Goal: Information Seeking & Learning: Find specific fact

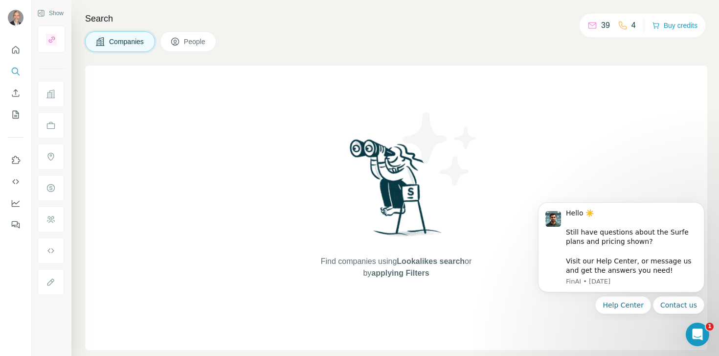
click at [595, 24] on div "39" at bounding box center [598, 26] width 22 height 12
click at [701, 329] on icon "Open Intercom Messenger" at bounding box center [696, 333] width 16 height 16
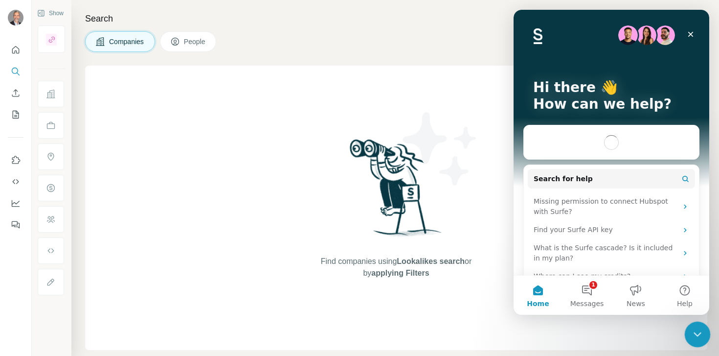
click at [699, 334] on icon "Close Intercom Messenger" at bounding box center [696, 333] width 12 height 12
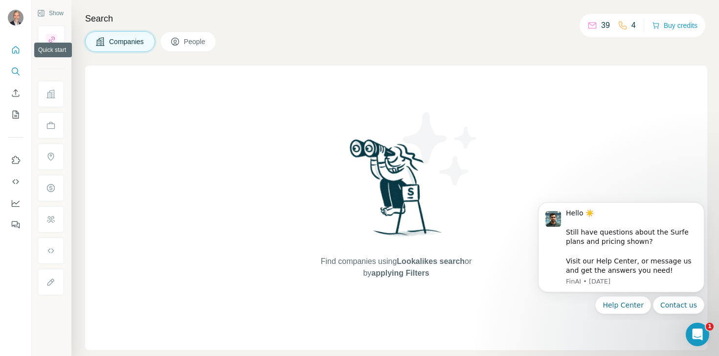
click at [16, 50] on icon "Quick start" at bounding box center [16, 50] width 10 height 10
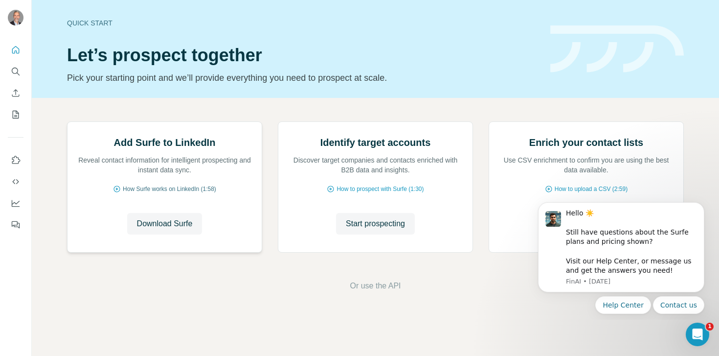
click at [151, 193] on span "How Surfe works on LinkedIn (1:58)" at bounding box center [169, 188] width 93 height 9
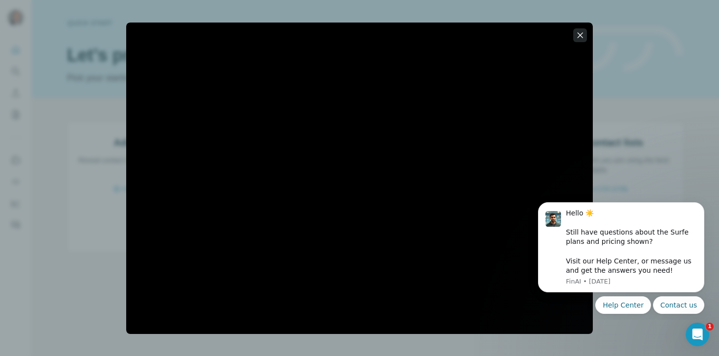
click at [581, 36] on icon "button" at bounding box center [580, 35] width 10 height 10
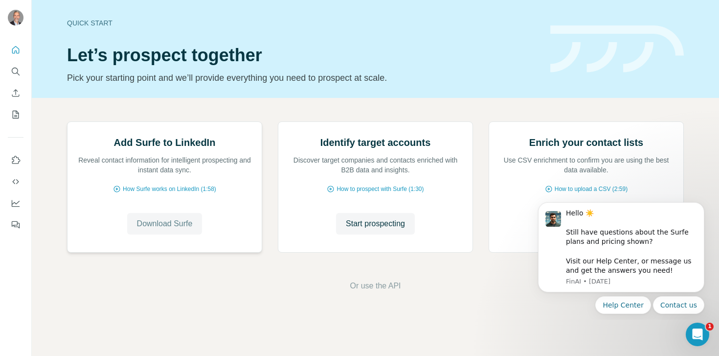
click at [153, 229] on span "Download Surfe" at bounding box center [165, 224] width 56 height 12
click at [13, 73] on icon "Search" at bounding box center [15, 70] width 6 height 6
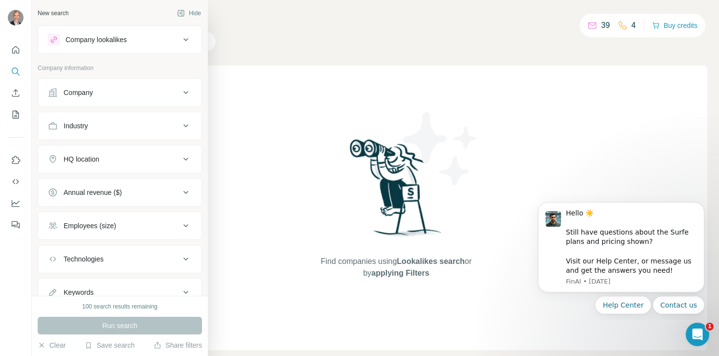
click at [182, 43] on icon at bounding box center [186, 40] width 12 height 12
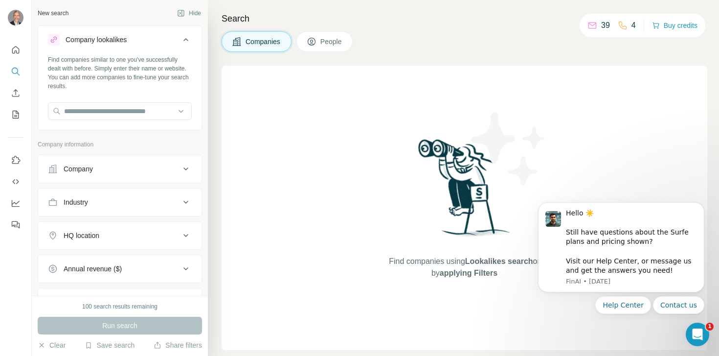
click at [182, 43] on icon at bounding box center [186, 40] width 12 height 12
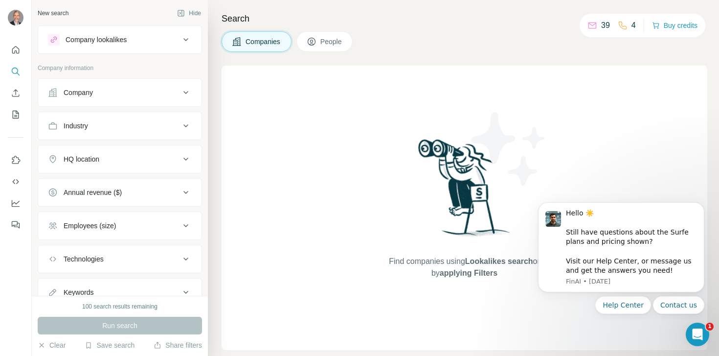
click at [320, 40] on button "People" at bounding box center [324, 41] width 57 height 21
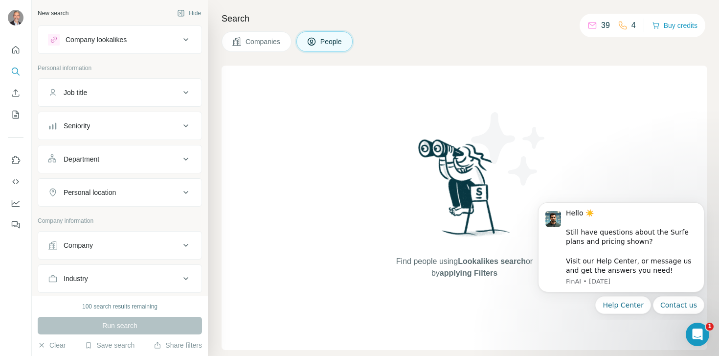
click at [189, 91] on icon at bounding box center [186, 93] width 12 height 12
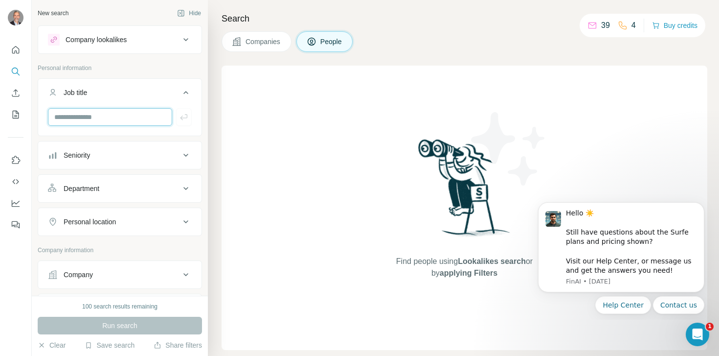
click at [140, 116] on input "text" at bounding box center [110, 117] width 124 height 18
type input "**********"
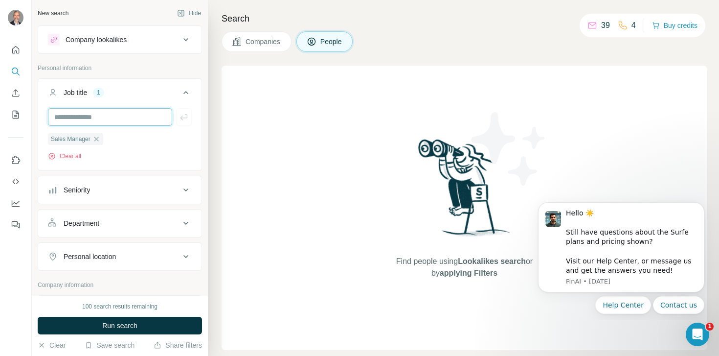
click at [141, 112] on input "text" at bounding box center [110, 117] width 124 height 18
type input "**********"
click at [181, 188] on icon at bounding box center [186, 190] width 12 height 12
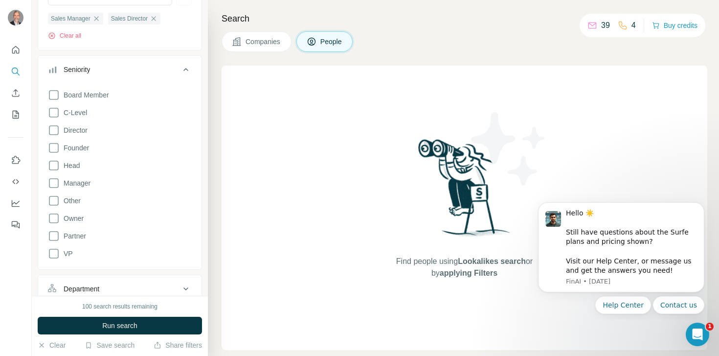
scroll to position [121, 0]
click at [174, 45] on div "Sales Manager Sales Director Clear all" at bounding box center [119, 17] width 163 height 60
click at [251, 228] on div "Find people using Lookalikes search or by applying Filters" at bounding box center [465, 208] width 486 height 284
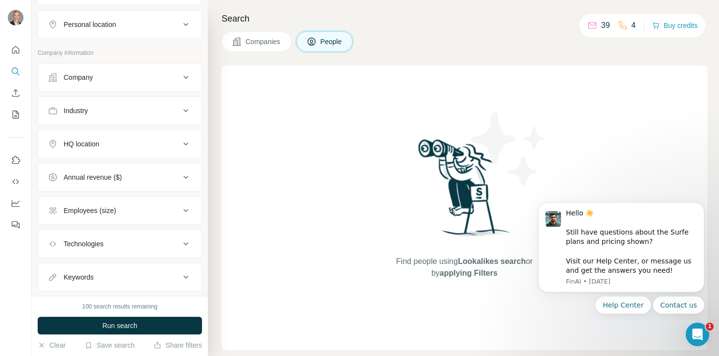
scroll to position [441, 0]
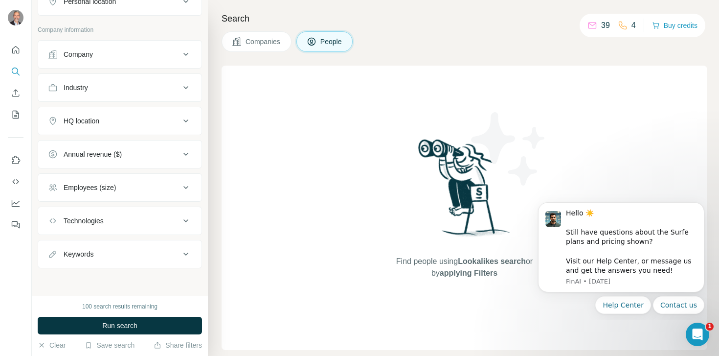
click at [187, 123] on icon at bounding box center [186, 121] width 12 height 12
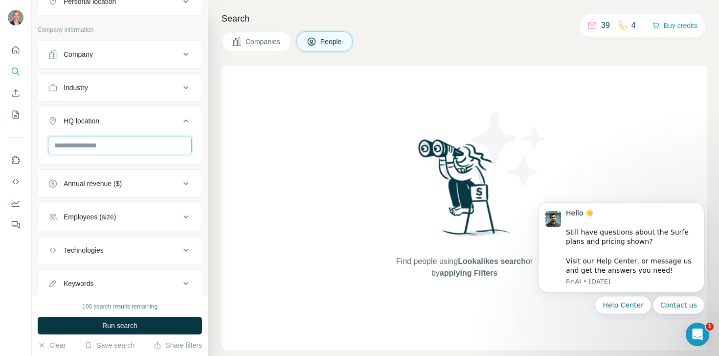
click at [168, 142] on input "text" at bounding box center [120, 145] width 144 height 18
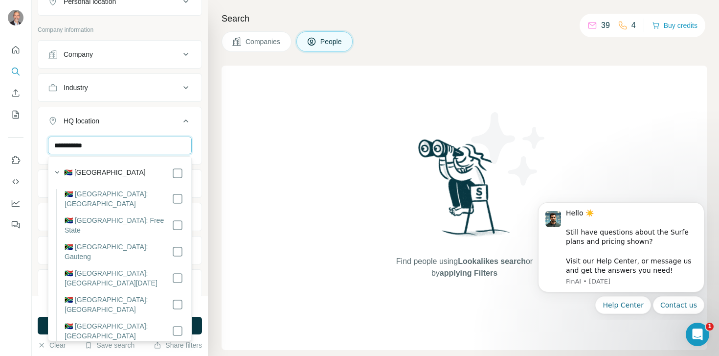
click at [122, 147] on input "**********" at bounding box center [120, 145] width 144 height 18
type input "**********"
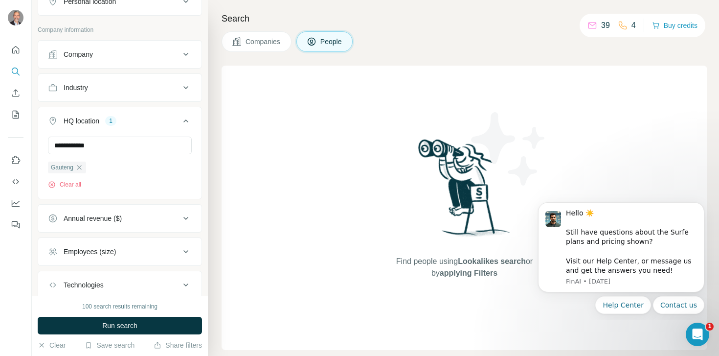
click at [185, 120] on icon at bounding box center [185, 120] width 5 height 3
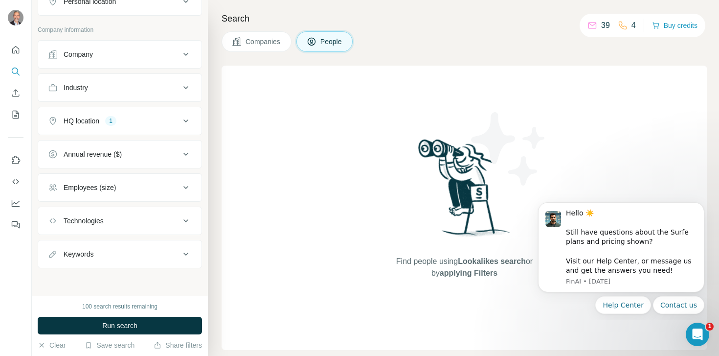
click at [186, 189] on icon at bounding box center [186, 187] width 12 height 12
click at [56, 245] on icon at bounding box center [54, 245] width 12 height 12
click at [184, 188] on icon at bounding box center [186, 187] width 12 height 12
click at [185, 253] on icon at bounding box center [186, 254] width 12 height 12
click at [137, 272] on input "text" at bounding box center [110, 278] width 124 height 18
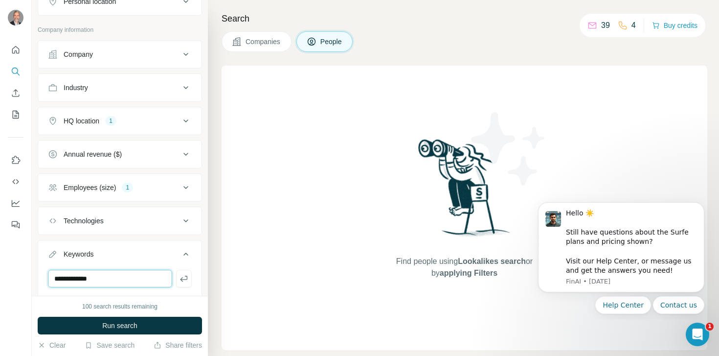
type input "**********"
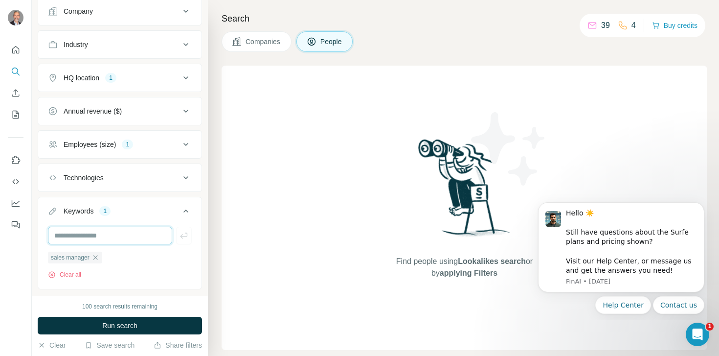
scroll to position [486, 0]
type input "**********"
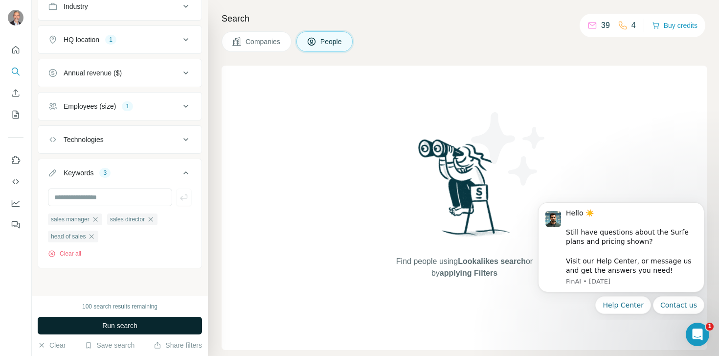
click at [112, 328] on span "Run search" at bounding box center [119, 325] width 35 height 10
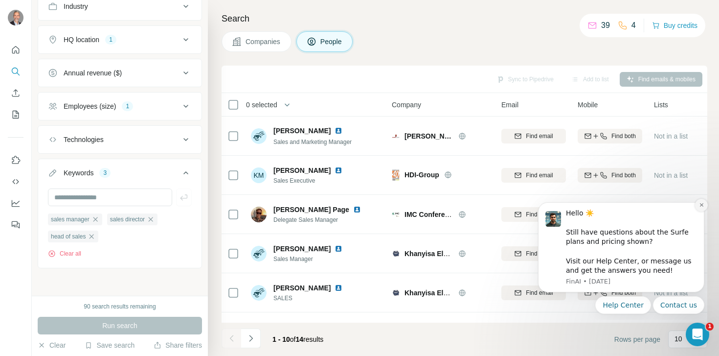
click at [704, 204] on button "Dismiss notification" at bounding box center [701, 205] width 13 height 13
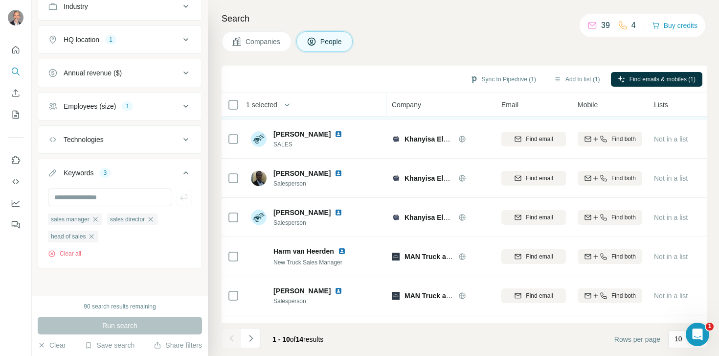
scroll to position [185, 0]
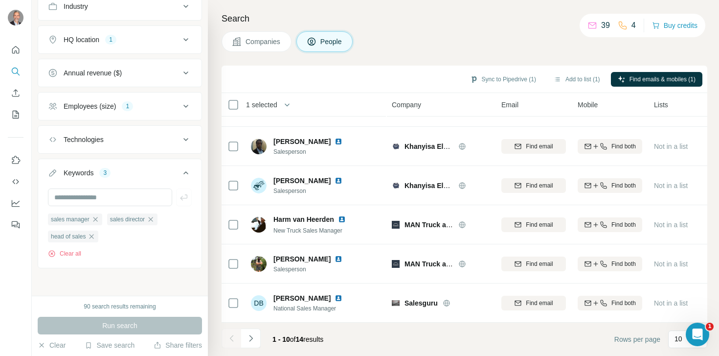
click at [186, 138] on icon at bounding box center [186, 139] width 12 height 12
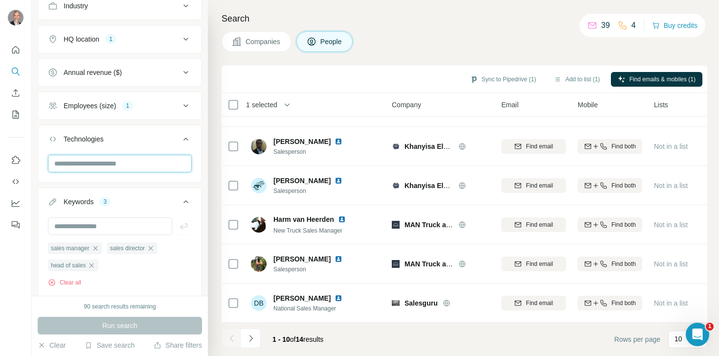
click at [146, 162] on input "text" at bounding box center [120, 164] width 144 height 18
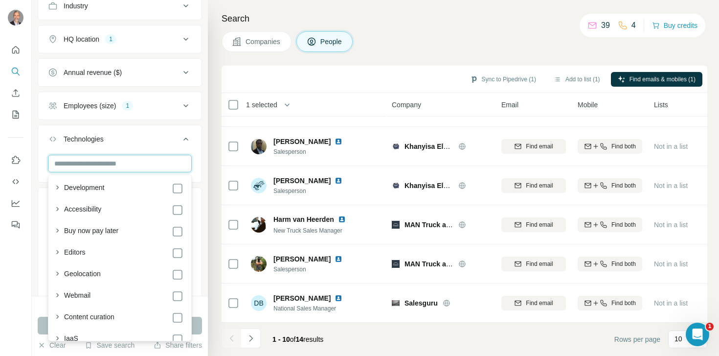
scroll to position [1403, 0]
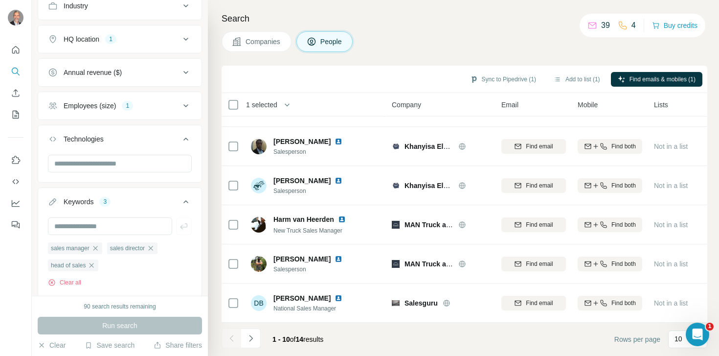
click at [186, 105] on icon at bounding box center [186, 106] width 12 height 12
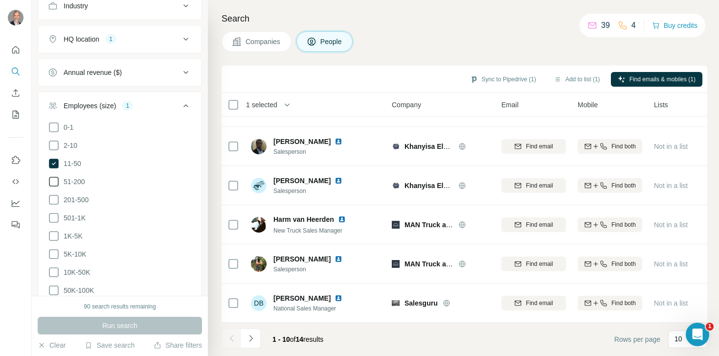
click at [50, 178] on icon at bounding box center [54, 182] width 12 height 12
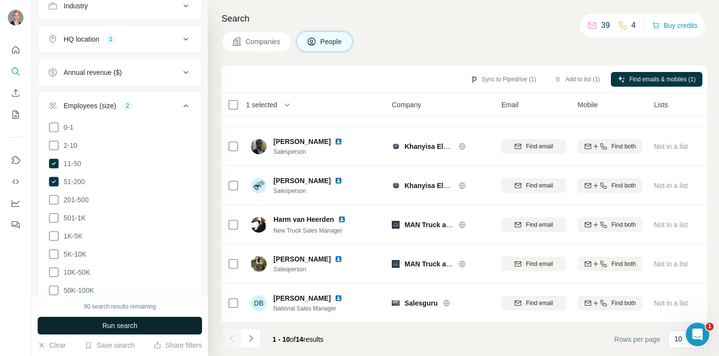
click at [115, 323] on span "Run search" at bounding box center [119, 325] width 35 height 10
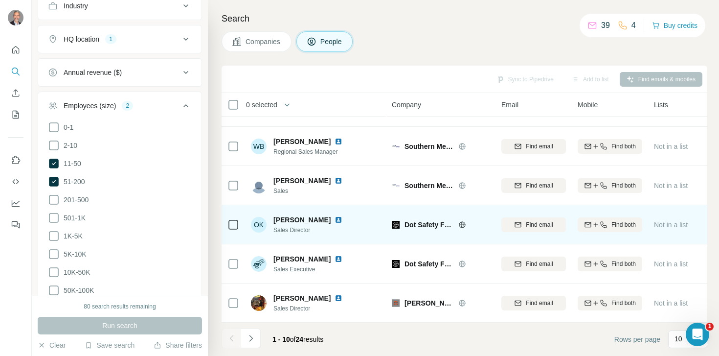
click at [334, 220] on img at bounding box center [338, 220] width 8 height 8
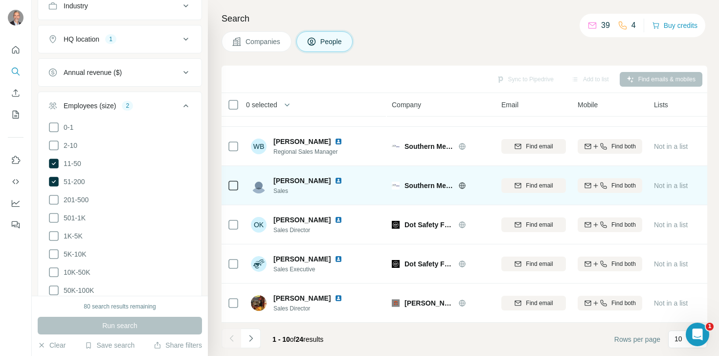
click at [334, 181] on img at bounding box center [338, 181] width 8 height 8
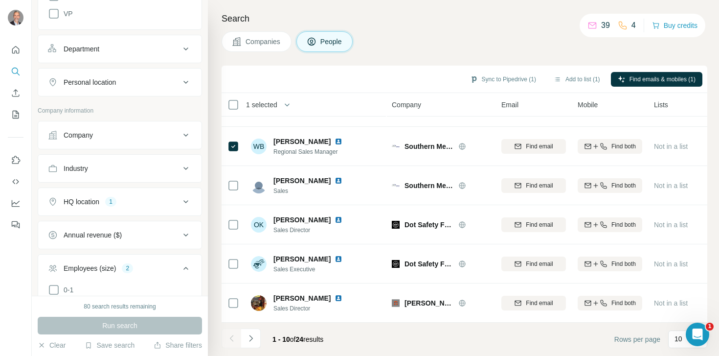
scroll to position [359, 0]
click at [184, 168] on icon at bounding box center [186, 169] width 12 height 12
click at [182, 189] on icon at bounding box center [181, 193] width 10 height 10
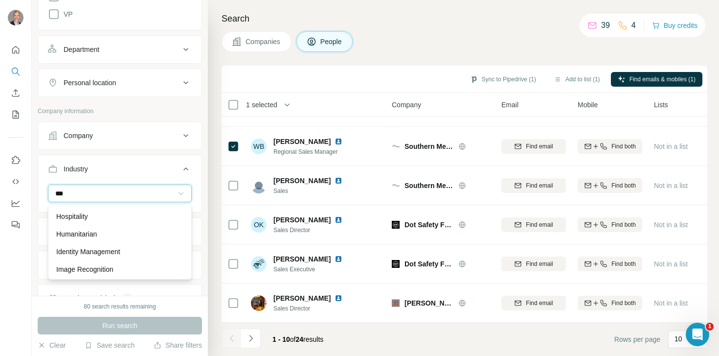
scroll to position [0, 0]
type input "*"
type input "**"
click at [95, 191] on input "**" at bounding box center [114, 193] width 121 height 11
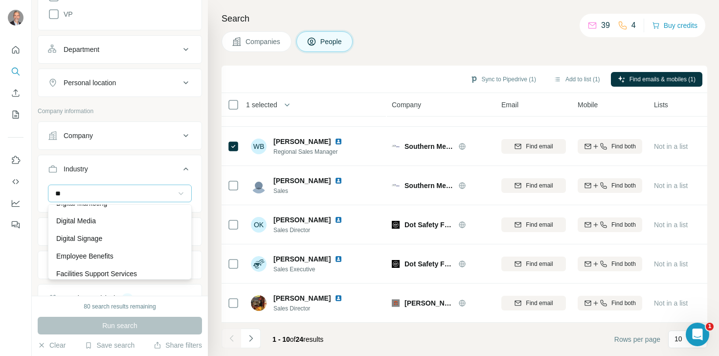
click at [95, 191] on input "**" at bounding box center [114, 193] width 121 height 11
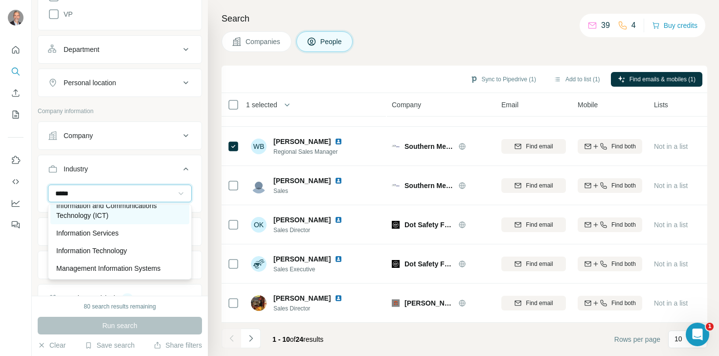
scroll to position [44, 0]
type input "*****"
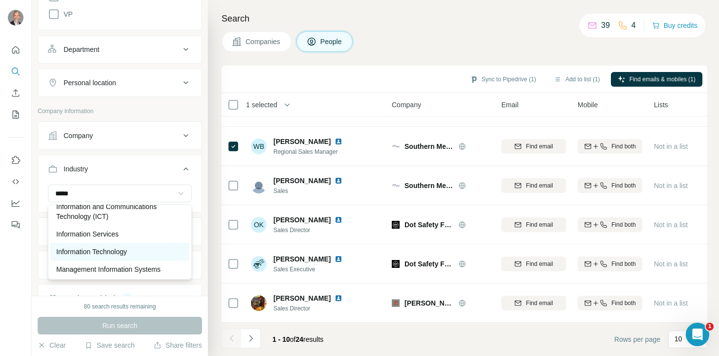
click at [120, 250] on p "Information Technology" at bounding box center [91, 251] width 71 height 10
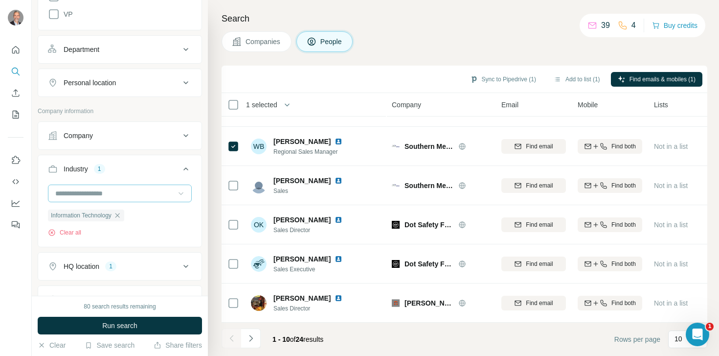
click at [121, 192] on input at bounding box center [114, 193] width 121 height 11
type input "*****"
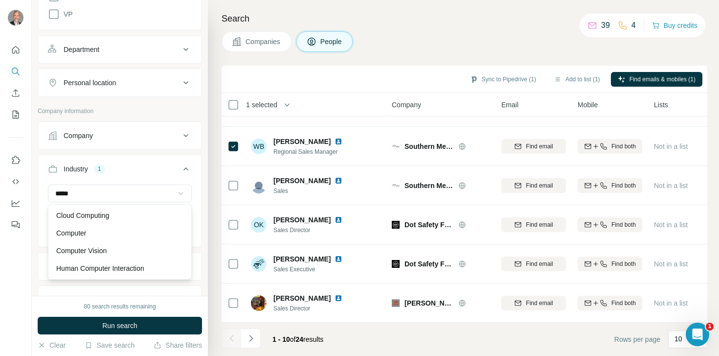
click at [178, 194] on icon at bounding box center [181, 193] width 10 height 10
click at [184, 267] on icon at bounding box center [186, 266] width 12 height 12
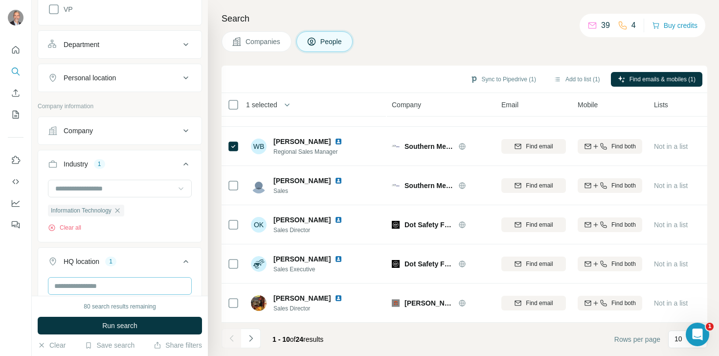
scroll to position [361, 0]
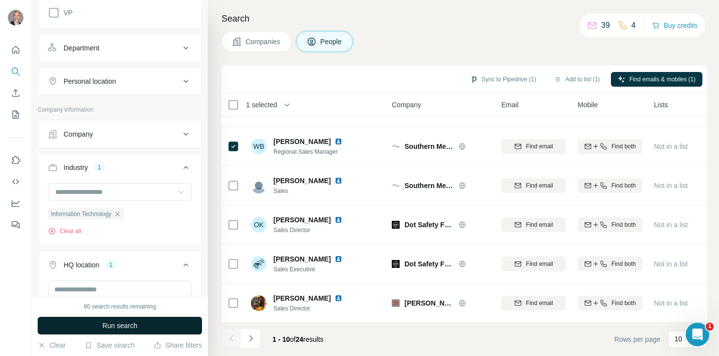
click at [123, 325] on span "Run search" at bounding box center [119, 325] width 35 height 10
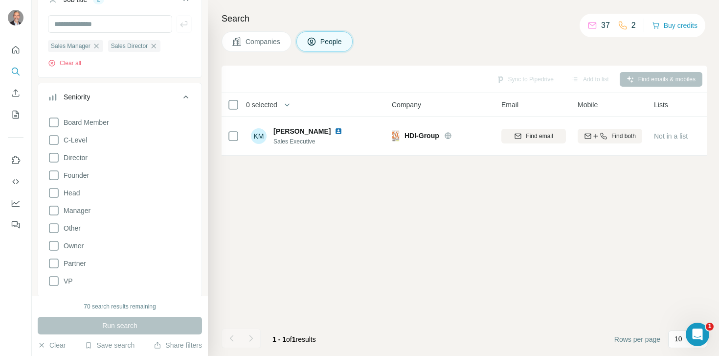
scroll to position [95, 0]
click at [55, 188] on icon at bounding box center [54, 191] width 12 height 12
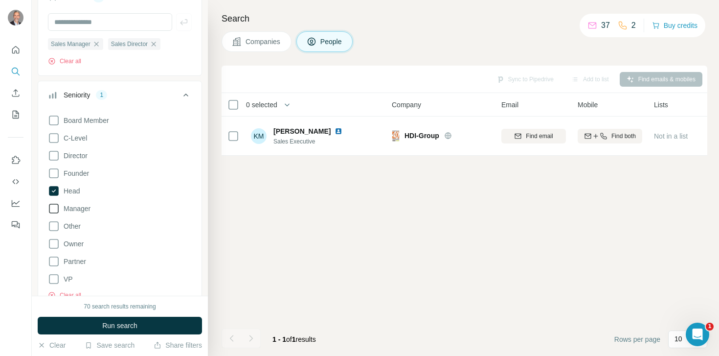
click at [55, 210] on icon at bounding box center [54, 208] width 12 height 12
click at [187, 96] on icon at bounding box center [186, 95] width 12 height 12
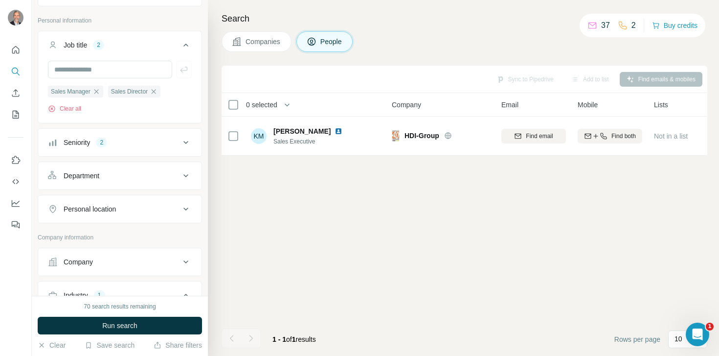
scroll to position [53, 0]
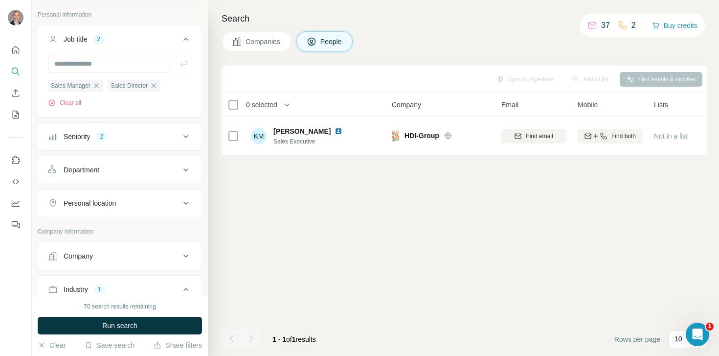
click at [184, 170] on icon at bounding box center [185, 169] width 5 height 3
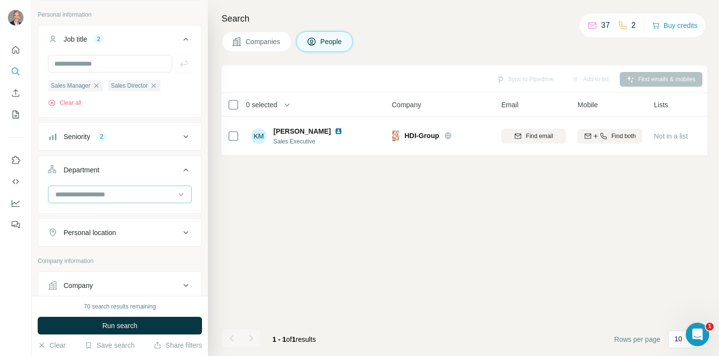
click at [169, 192] on input at bounding box center [114, 194] width 121 height 11
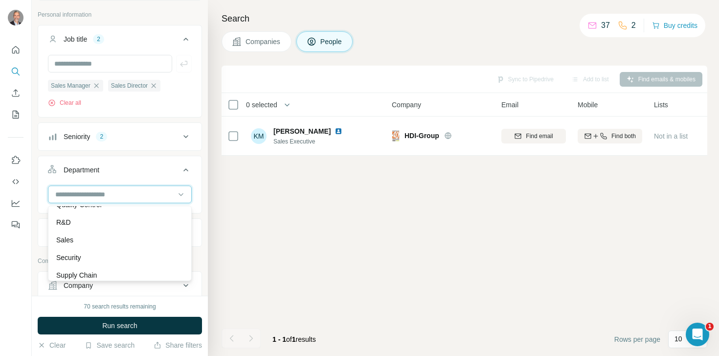
scroll to position [352, 0]
click at [148, 228] on div "Sales" at bounding box center [119, 234] width 139 height 18
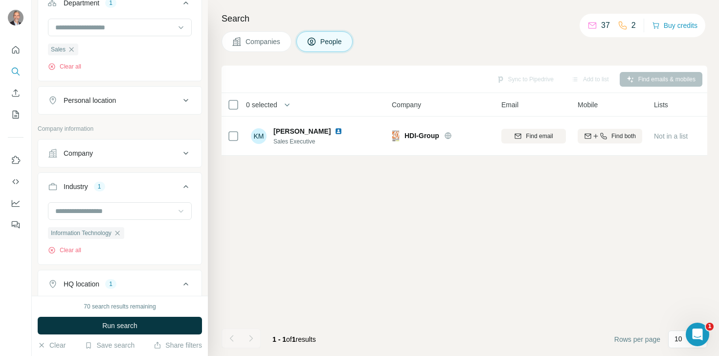
scroll to position [222, 0]
click at [189, 150] on icon at bounding box center [186, 152] width 12 height 12
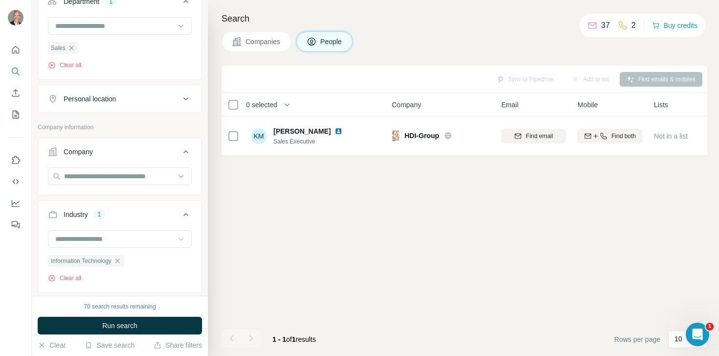
click at [189, 150] on icon at bounding box center [186, 152] width 12 height 12
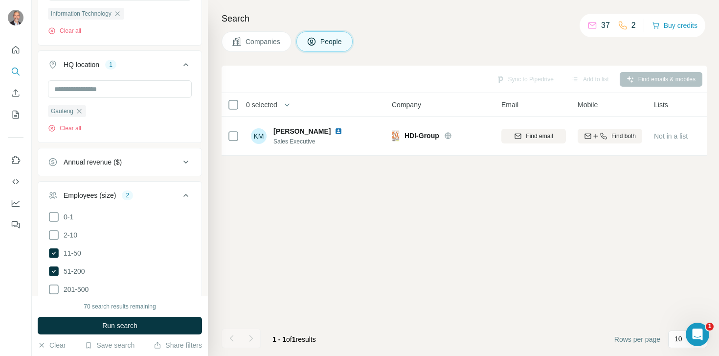
scroll to position [441, 0]
click at [54, 251] on icon at bounding box center [54, 251] width 4 height 3
click at [53, 267] on icon at bounding box center [54, 270] width 10 height 10
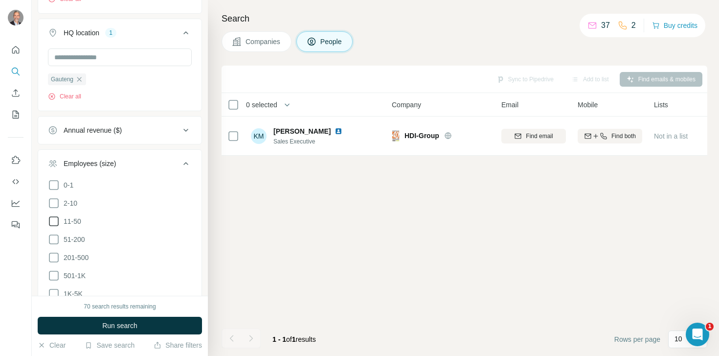
scroll to position [473, 0]
click at [51, 218] on icon at bounding box center [54, 219] width 12 height 12
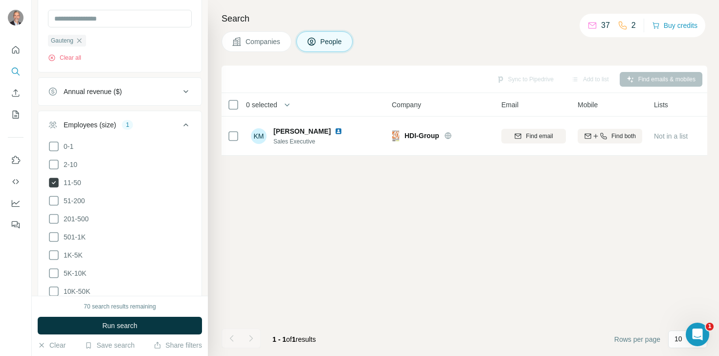
scroll to position [511, 0]
click at [51, 203] on icon at bounding box center [54, 199] width 10 height 10
click at [54, 220] on icon at bounding box center [54, 217] width 12 height 12
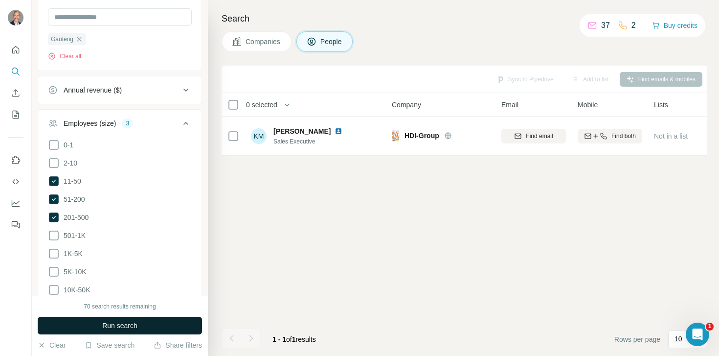
click at [100, 328] on button "Run search" at bounding box center [120, 325] width 164 height 18
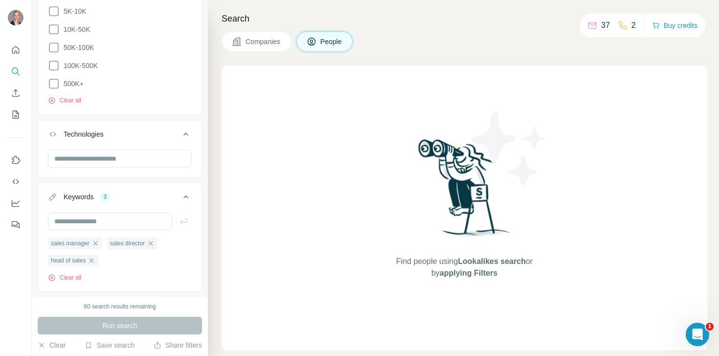
scroll to position [794, 0]
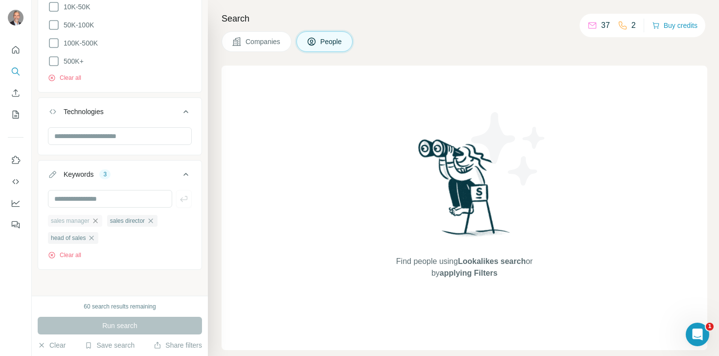
click at [96, 220] on icon "button" at bounding box center [95, 221] width 8 height 8
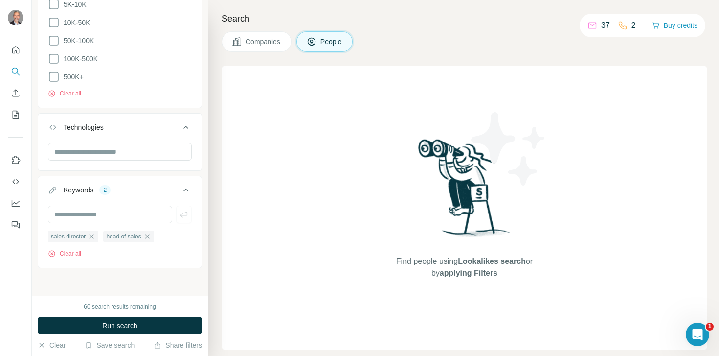
scroll to position [776, 0]
click at [151, 236] on icon "button" at bounding box center [147, 238] width 8 height 8
click at [93, 237] on icon "button" at bounding box center [91, 238] width 4 height 4
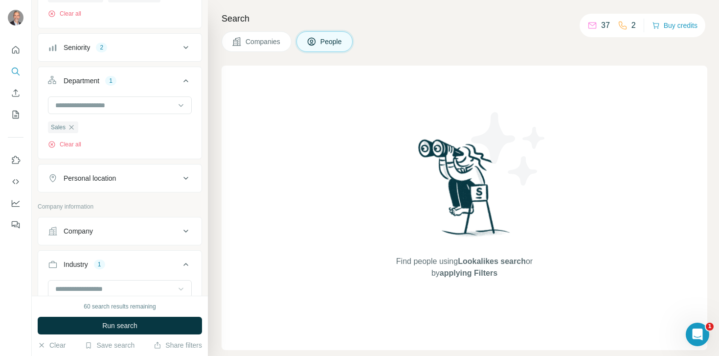
scroll to position [130, 0]
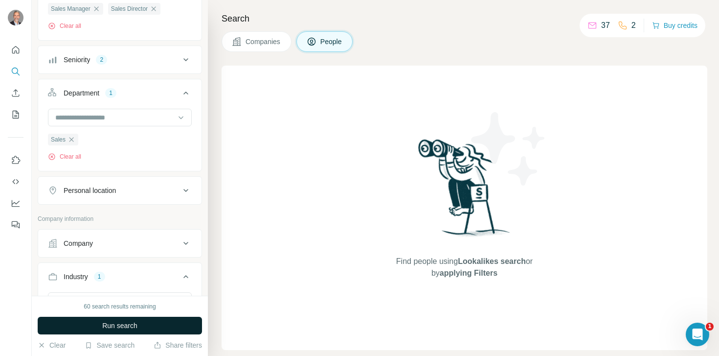
click at [100, 330] on button "Run search" at bounding box center [120, 325] width 164 height 18
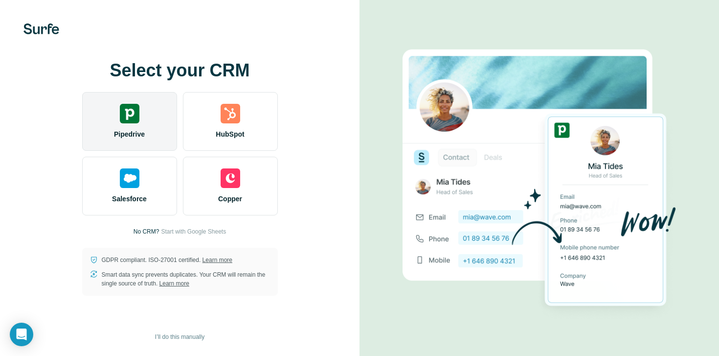
click at [139, 133] on span "Pipedrive" at bounding box center [129, 134] width 31 height 10
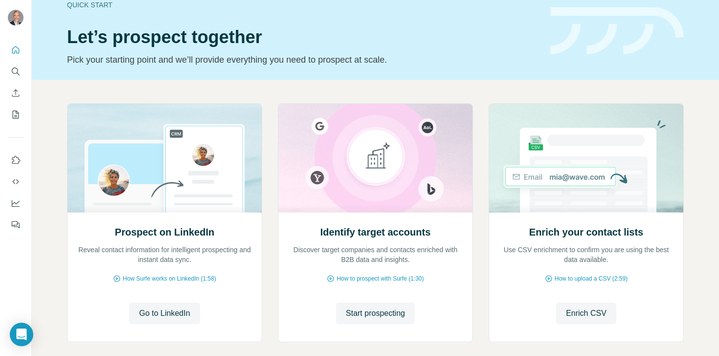
scroll to position [67, 0]
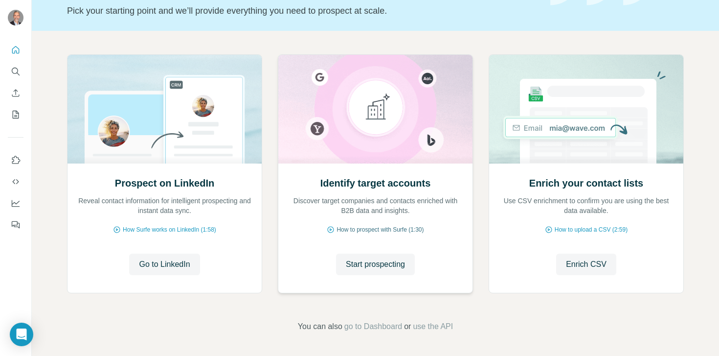
click at [346, 229] on span "How to prospect with Surfe (1:30)" at bounding box center [379, 229] width 87 height 9
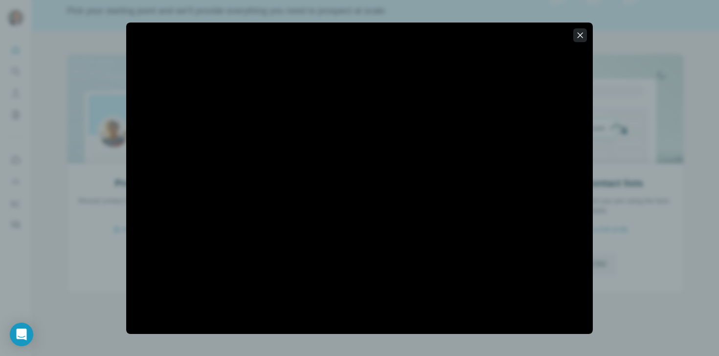
click at [582, 38] on icon "button" at bounding box center [580, 35] width 10 height 10
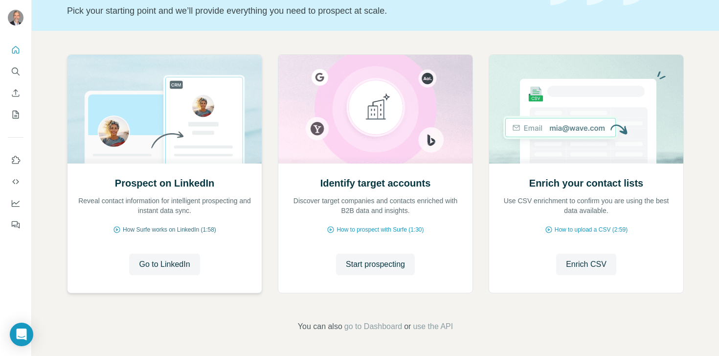
click at [179, 230] on span "How Surfe works on LinkedIn (1:58)" at bounding box center [169, 229] width 93 height 9
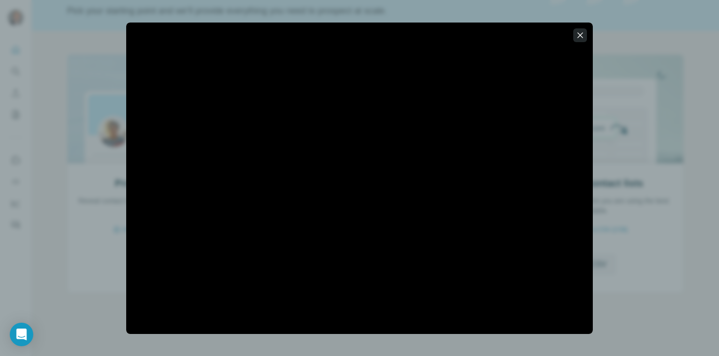
click at [580, 33] on icon "button" at bounding box center [580, 35] width 10 height 10
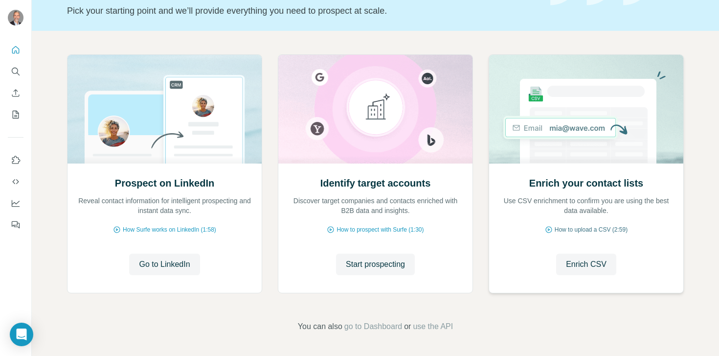
click at [591, 228] on span "How to upload a CSV (2:59)" at bounding box center [591, 229] width 73 height 9
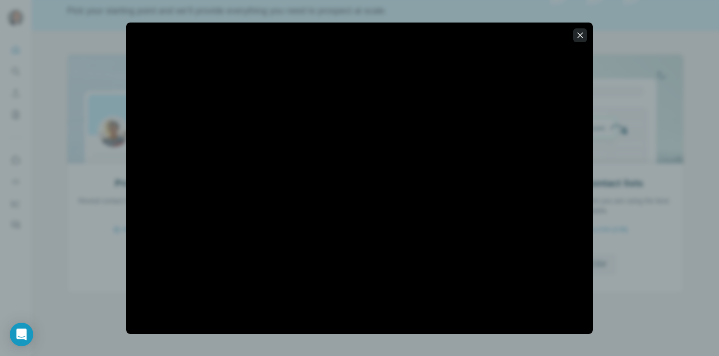
click at [576, 32] on icon "button" at bounding box center [580, 35] width 10 height 10
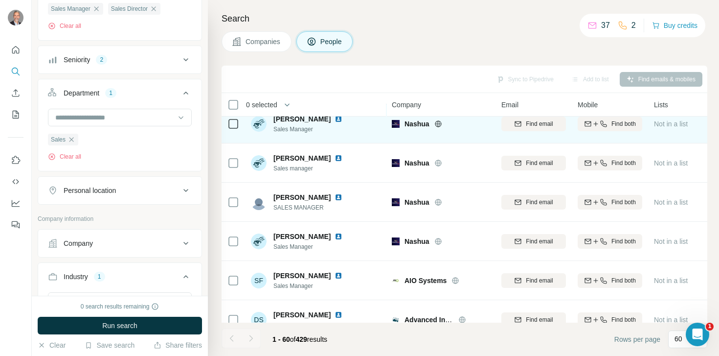
scroll to position [835, 0]
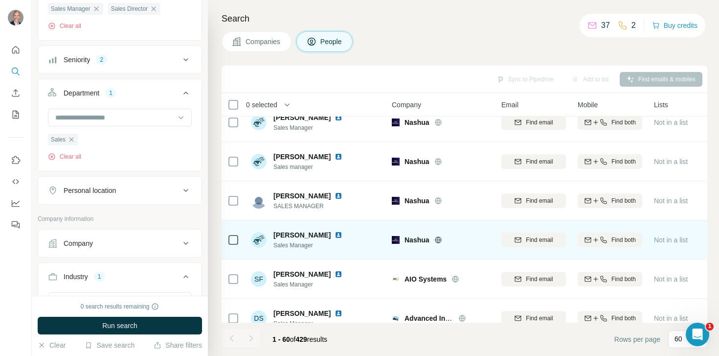
click at [334, 234] on img at bounding box center [338, 235] width 8 height 8
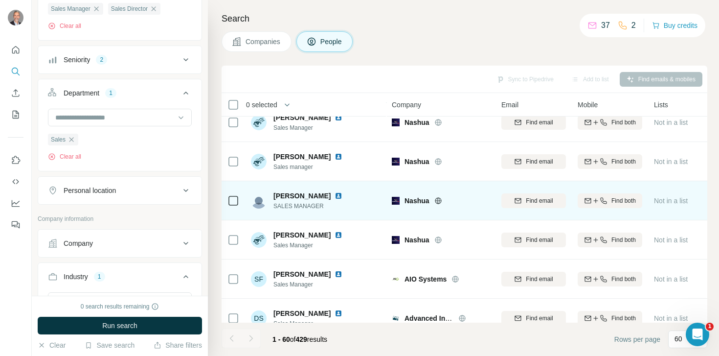
click at [334, 195] on img at bounding box center [338, 196] width 8 height 8
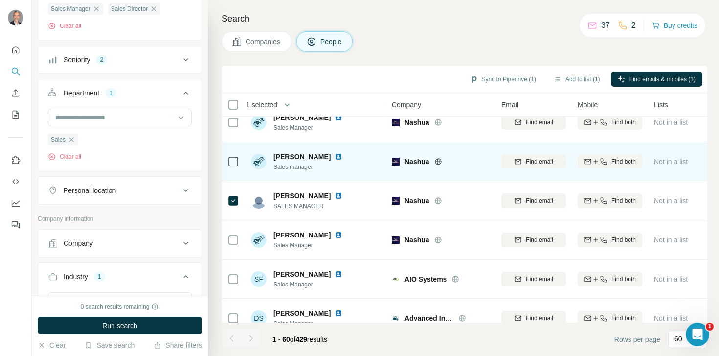
click at [342, 157] on img at bounding box center [338, 157] width 8 height 8
